Goal: Check status

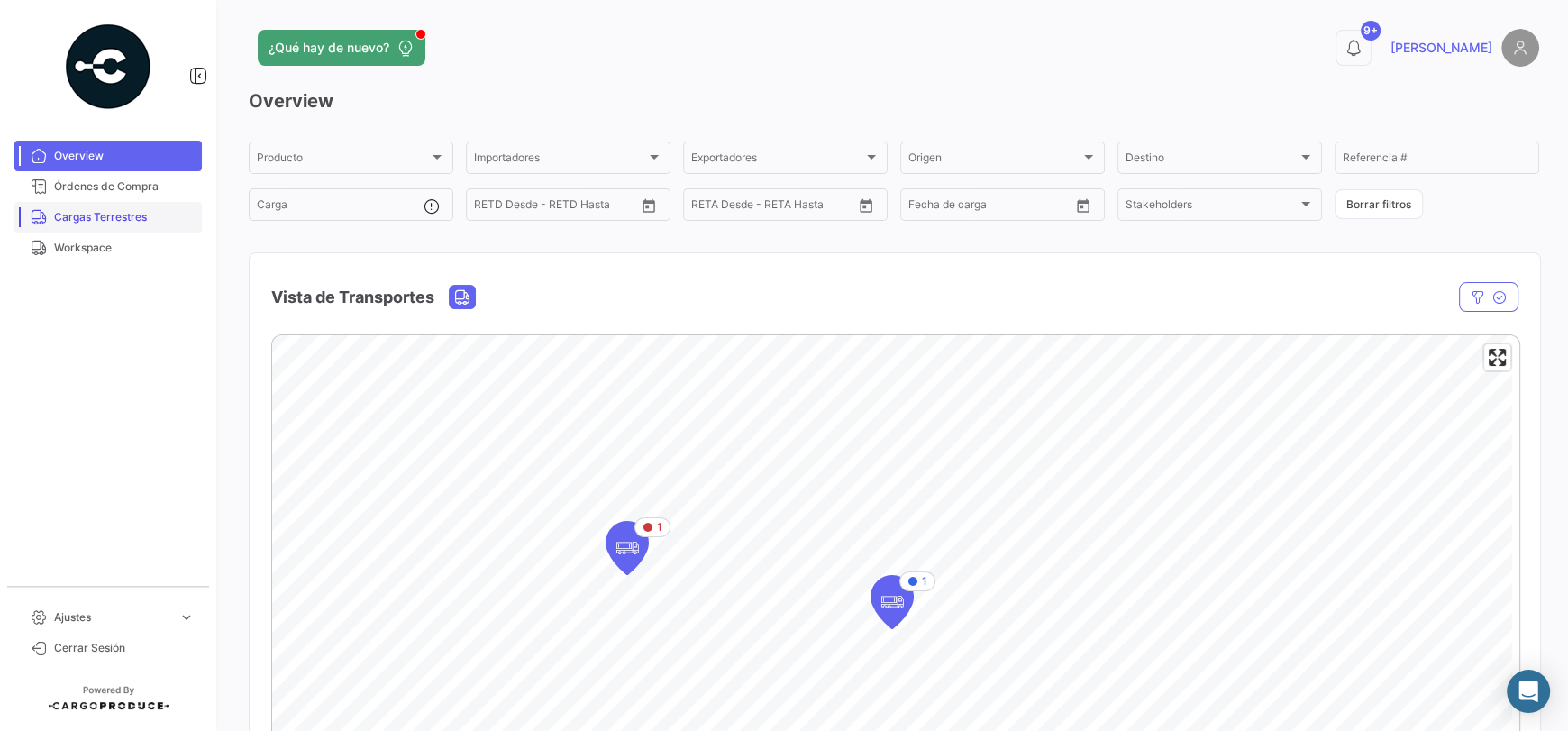
click at [104, 219] on span "Cargas Terrestres" at bounding box center [123, 217] width 140 height 16
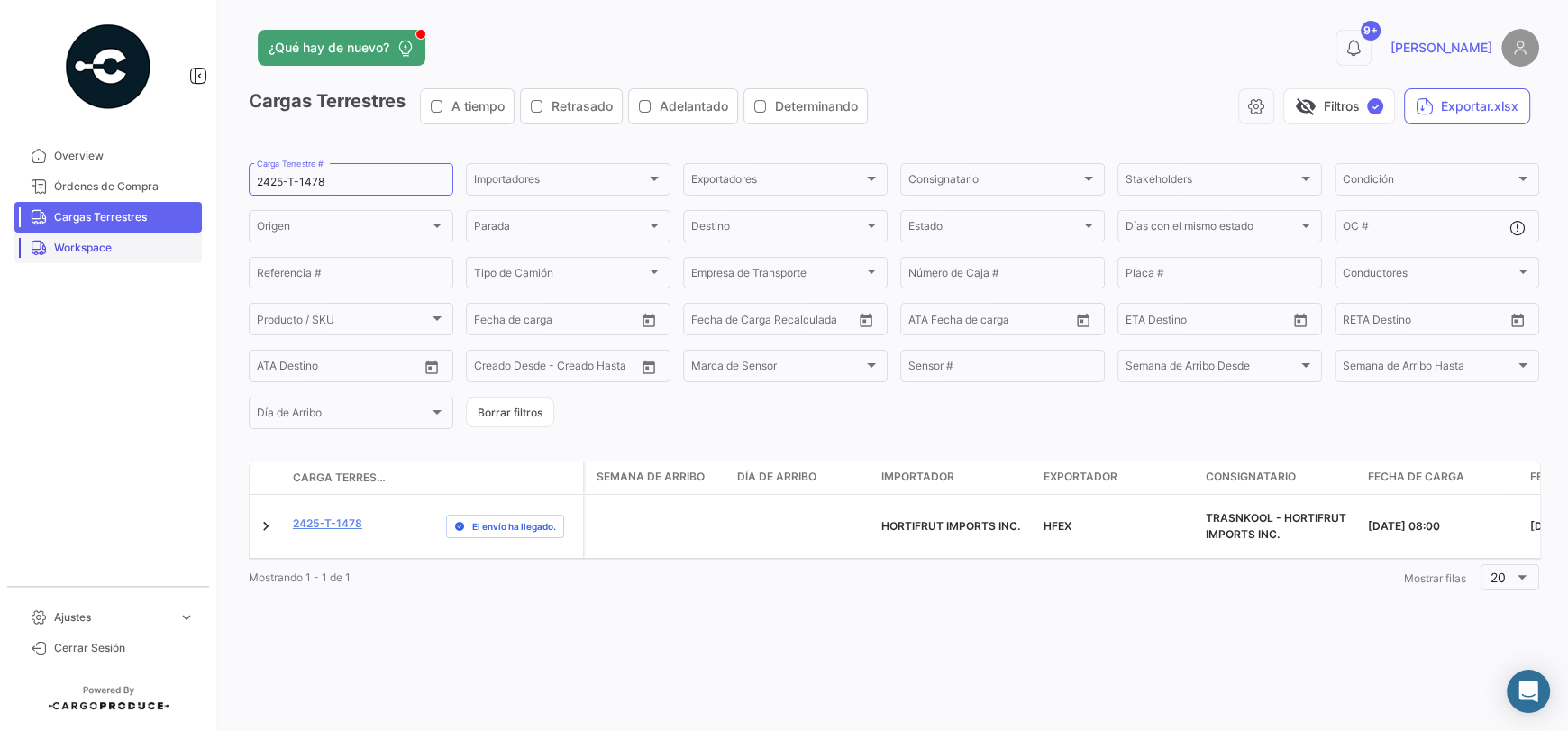
click at [81, 249] on span "Workspace" at bounding box center [123, 247] width 140 height 16
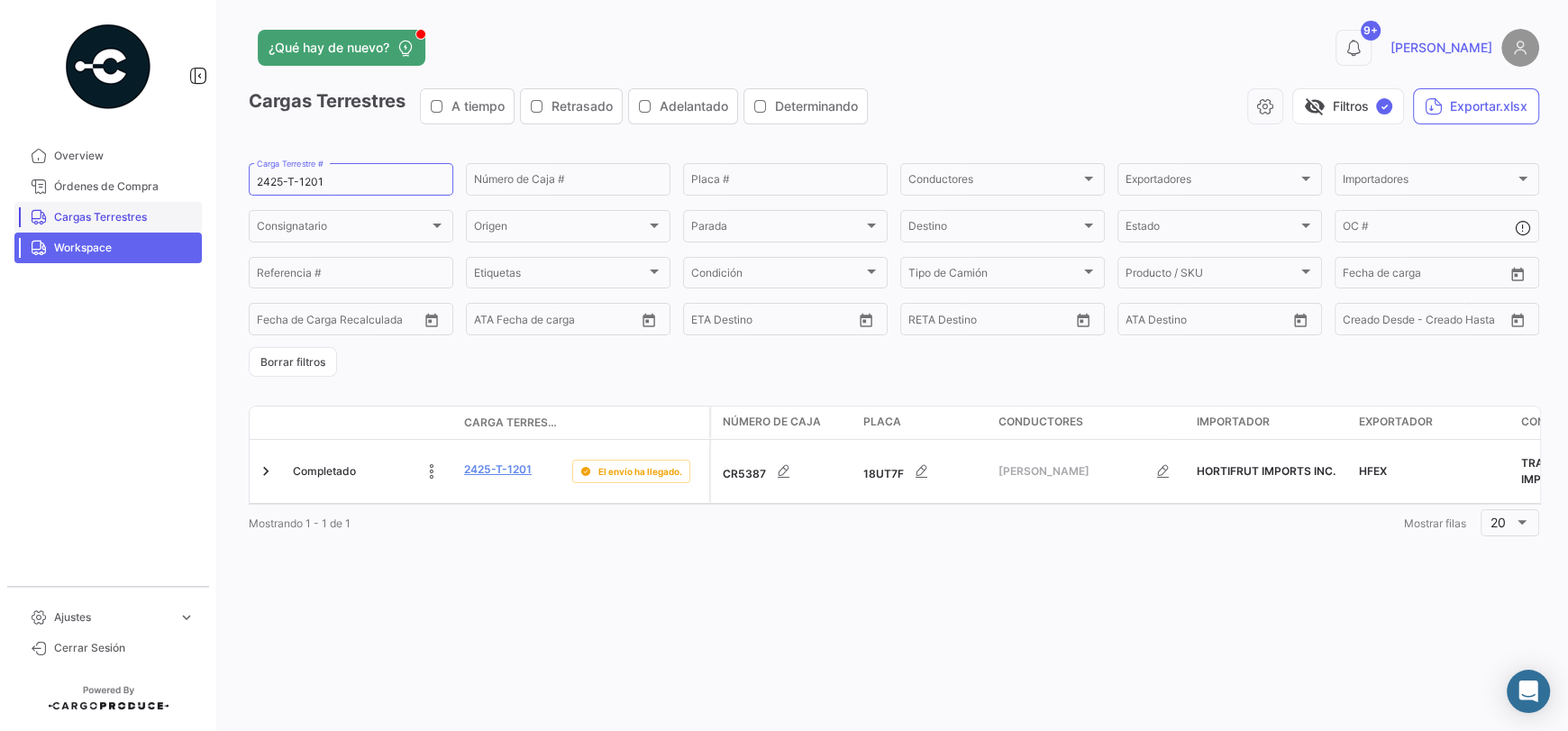
click at [94, 218] on span "Cargas Terrestres" at bounding box center [123, 217] width 140 height 16
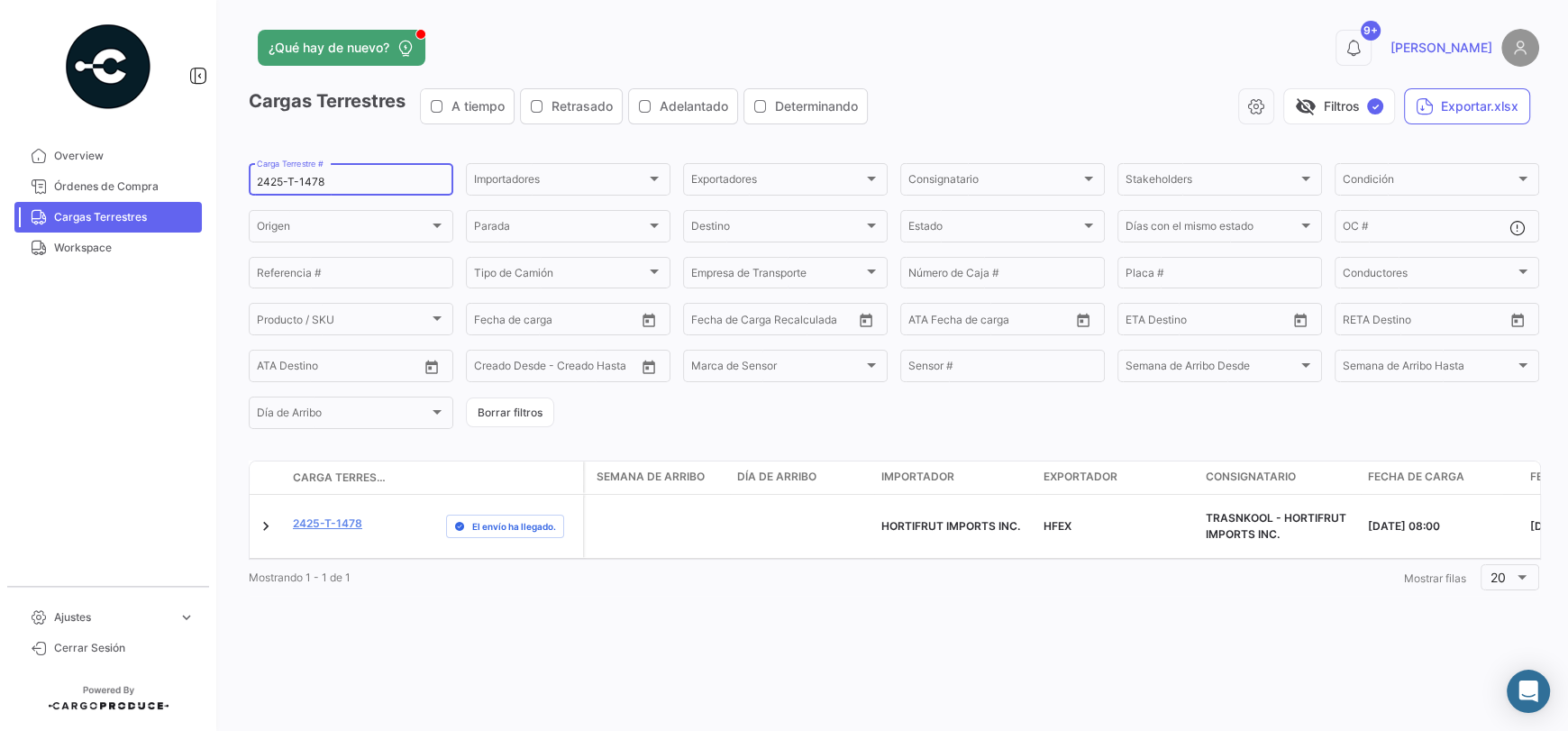
click at [327, 181] on input "2425-T-1478" at bounding box center [351, 181] width 188 height 12
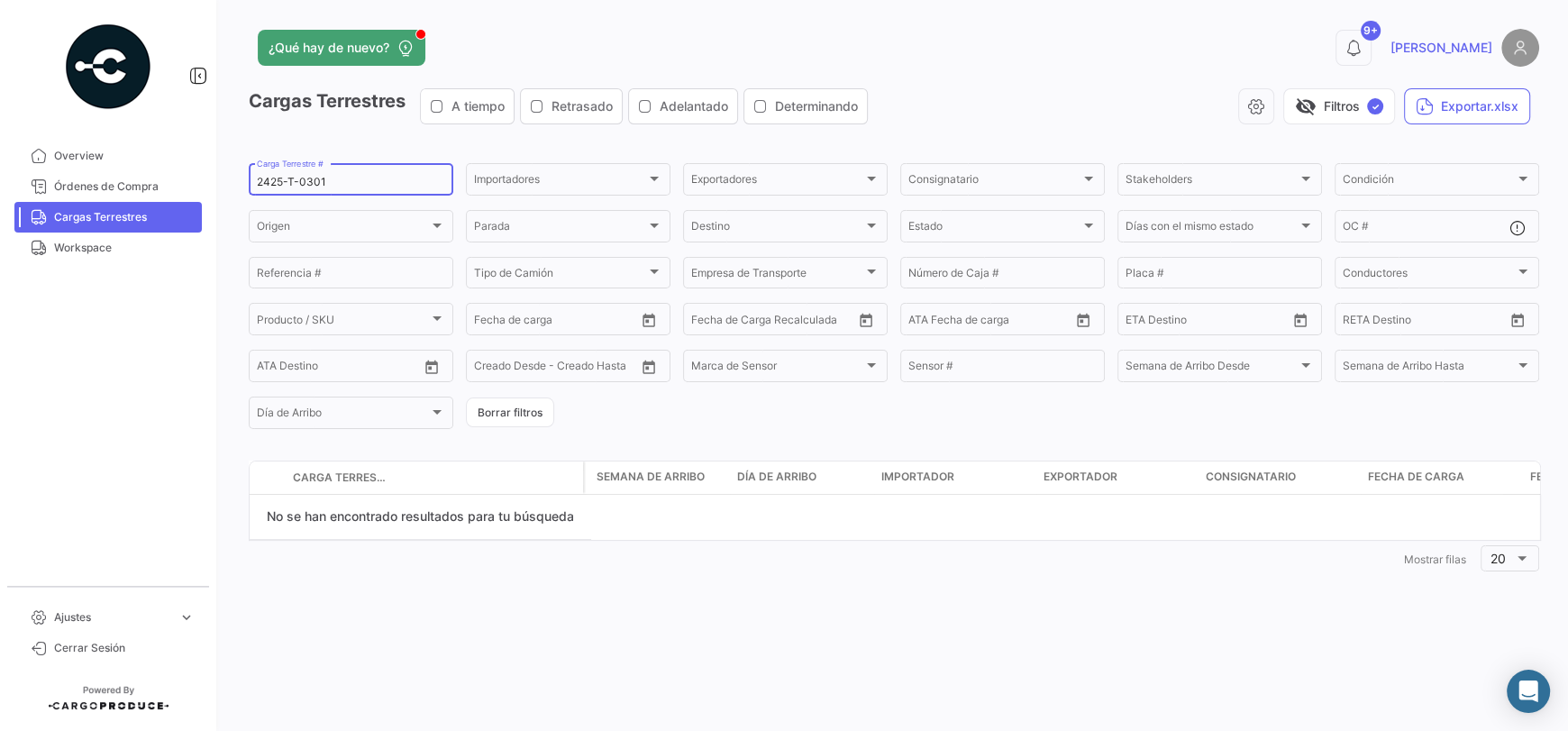
type input "2425-T-0301"
click at [1511, 52] on img at bounding box center [1520, 48] width 38 height 38
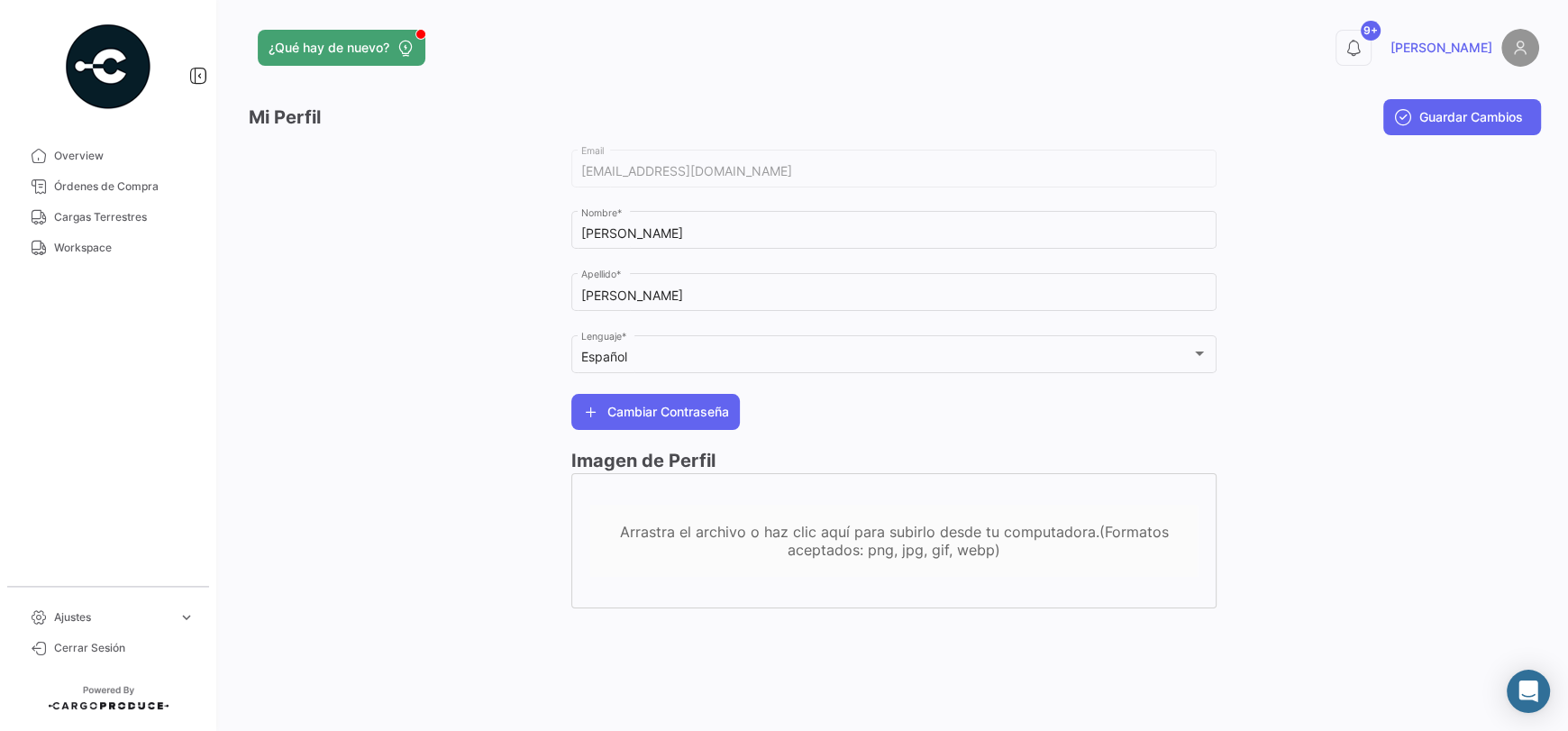
click at [1511, 52] on img at bounding box center [1520, 48] width 38 height 38
